Goal: Check status

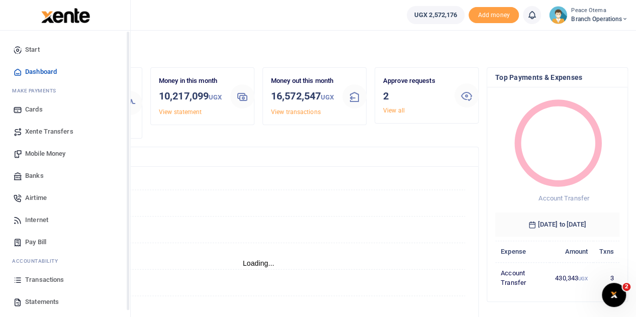
scroll to position [8, 8]
click at [37, 283] on span "Transactions" at bounding box center [44, 280] width 39 height 10
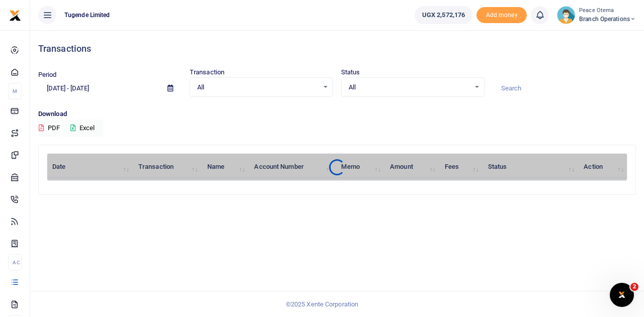
click at [510, 90] on input at bounding box center [564, 88] width 143 height 17
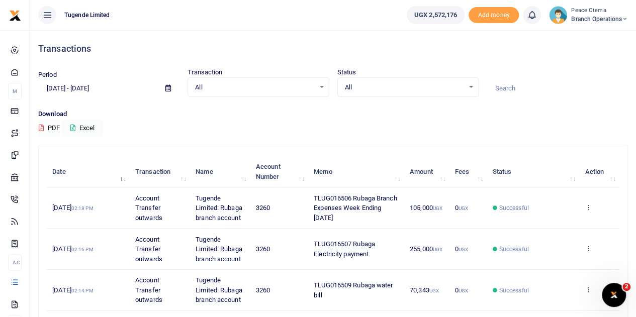
click at [510, 90] on input at bounding box center [557, 88] width 141 height 17
paste input "TLUG-016453"
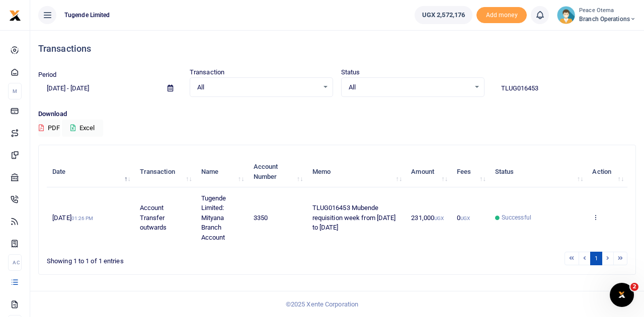
type input "TLUG016453"
